Goal: Browse casually

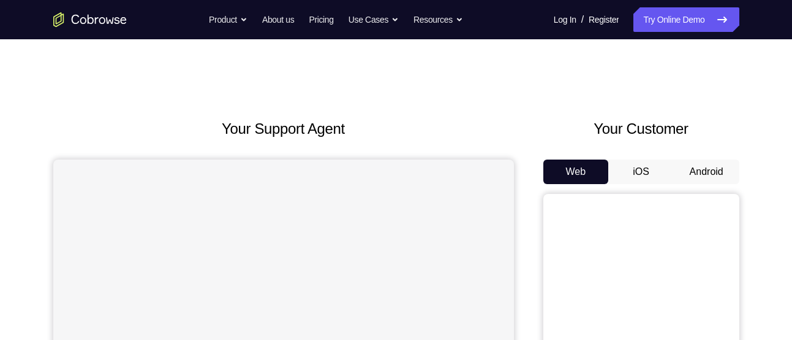
click at [705, 170] on button "Android" at bounding box center [707, 171] width 66 height 25
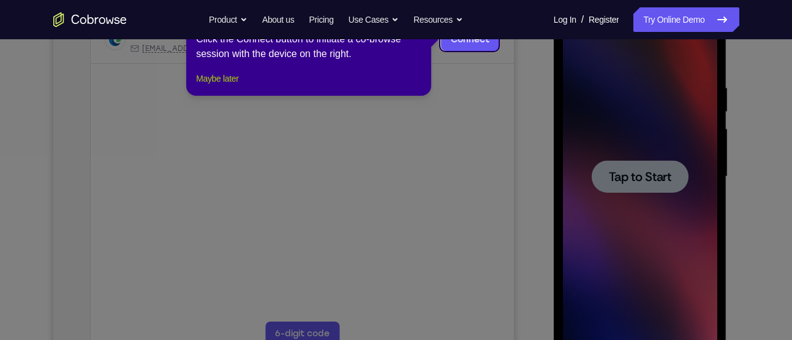
click at [203, 86] on button "Maybe later" at bounding box center [217, 78] width 42 height 15
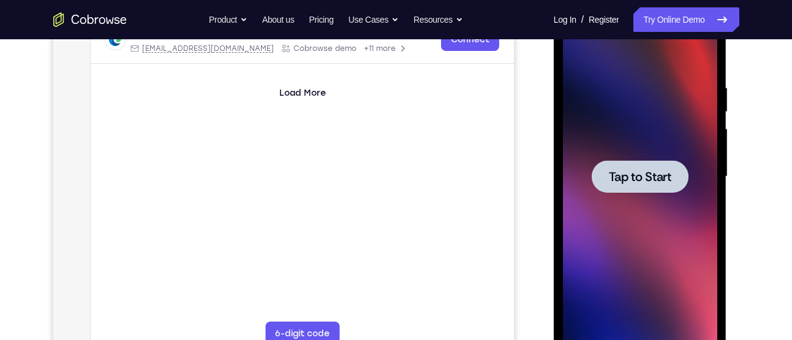
click at [674, 158] on div at bounding box center [640, 176] width 154 height 343
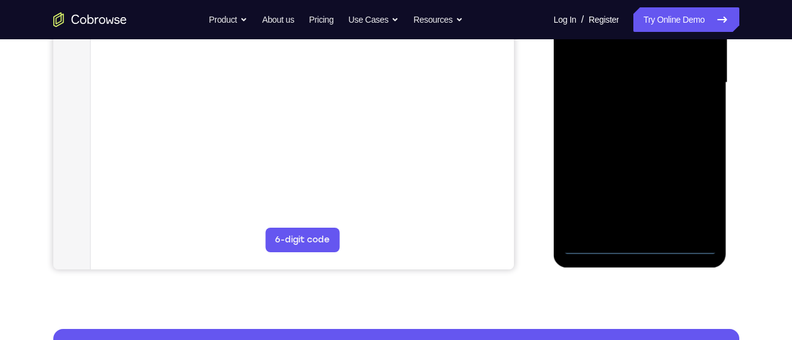
scroll to position [302, 0]
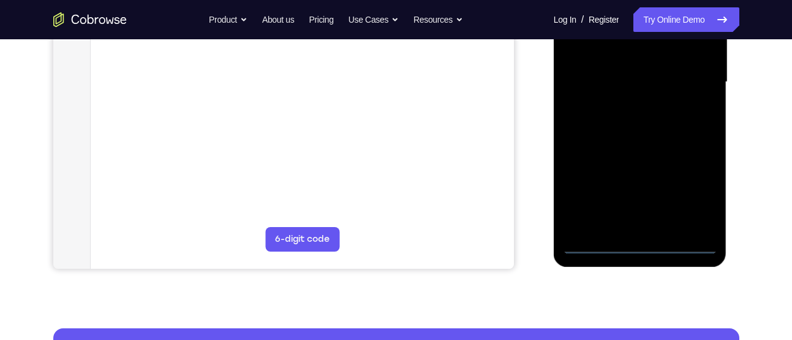
click at [634, 241] on div at bounding box center [640, 82] width 154 height 343
click at [691, 182] on div at bounding box center [640, 82] width 154 height 343
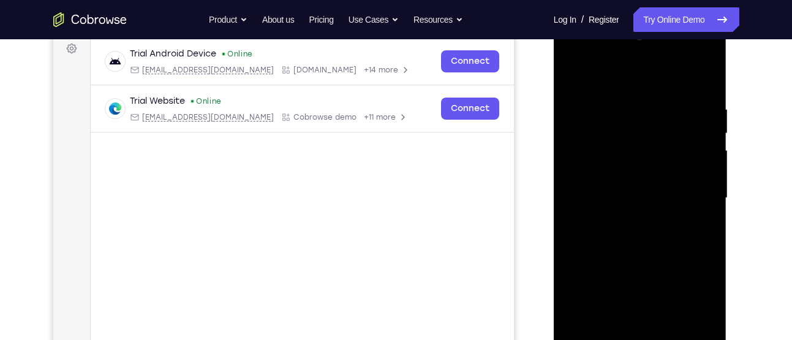
scroll to position [184, 0]
drag, startPoint x: 588, startPoint y: 75, endPoint x: 674, endPoint y: 129, distance: 101.9
click at [588, 75] on div at bounding box center [640, 199] width 154 height 343
click at [693, 189] on div at bounding box center [640, 199] width 154 height 343
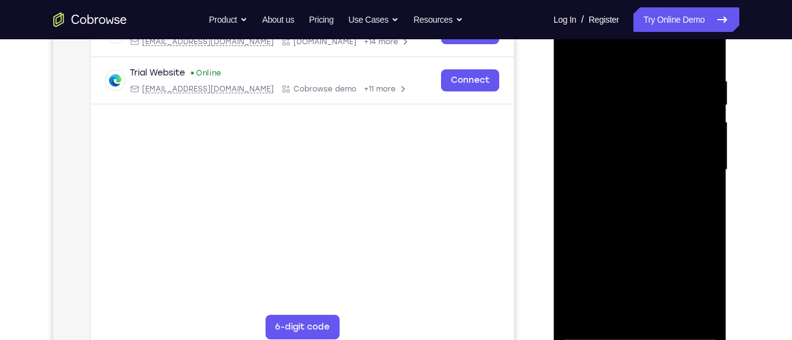
scroll to position [216, 0]
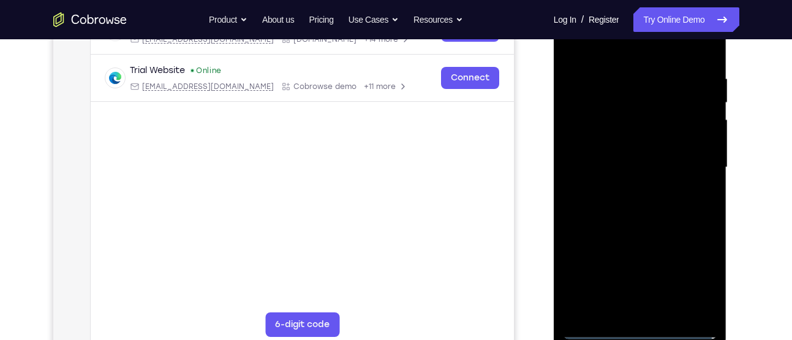
click at [626, 195] on div at bounding box center [640, 167] width 154 height 343
click at [623, 152] on div at bounding box center [640, 167] width 154 height 343
click at [621, 140] on div at bounding box center [640, 167] width 154 height 343
click at [590, 167] on div at bounding box center [640, 167] width 154 height 343
click at [594, 210] on div at bounding box center [640, 167] width 154 height 343
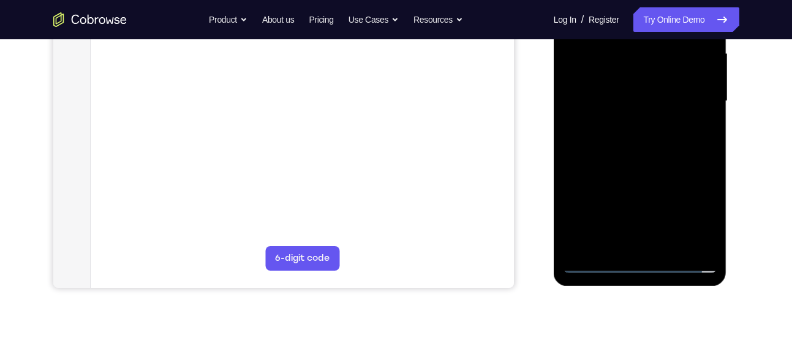
scroll to position [283, 0]
click at [674, 158] on div at bounding box center [640, 100] width 154 height 343
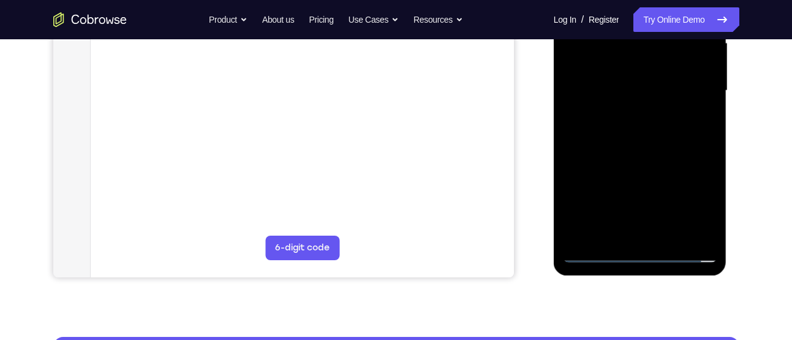
scroll to position [292, 0]
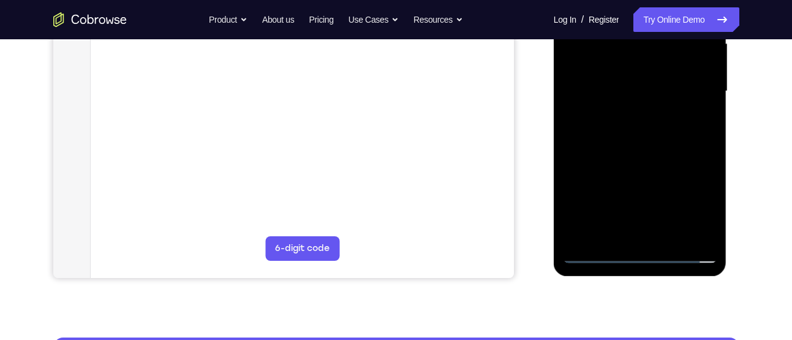
click at [669, 237] on div at bounding box center [640, 91] width 154 height 343
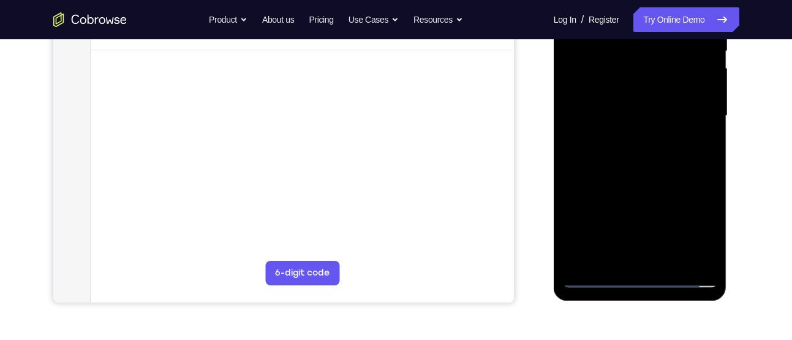
scroll to position [252, 0]
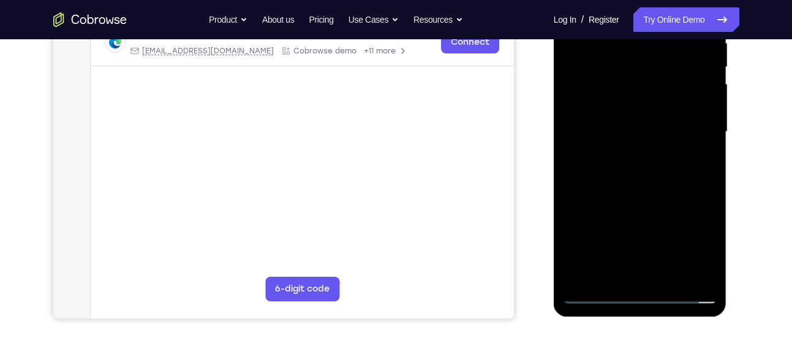
click at [643, 202] on div at bounding box center [640, 131] width 154 height 343
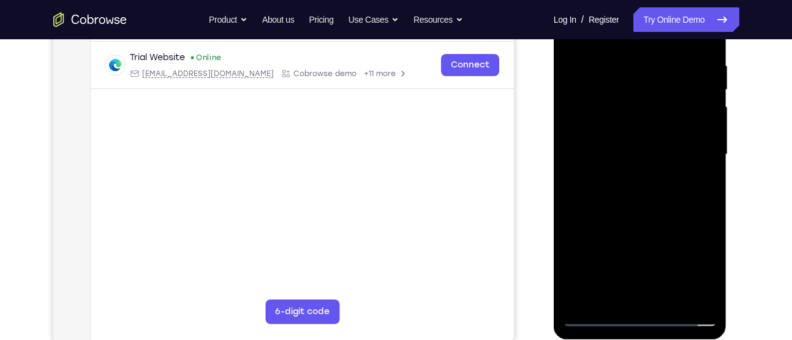
scroll to position [181, 0]
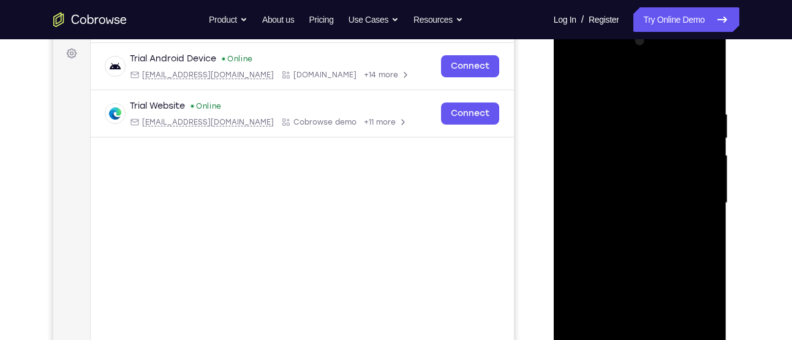
click at [577, 74] on div at bounding box center [640, 202] width 154 height 343
